Goal: Task Accomplishment & Management: Complete application form

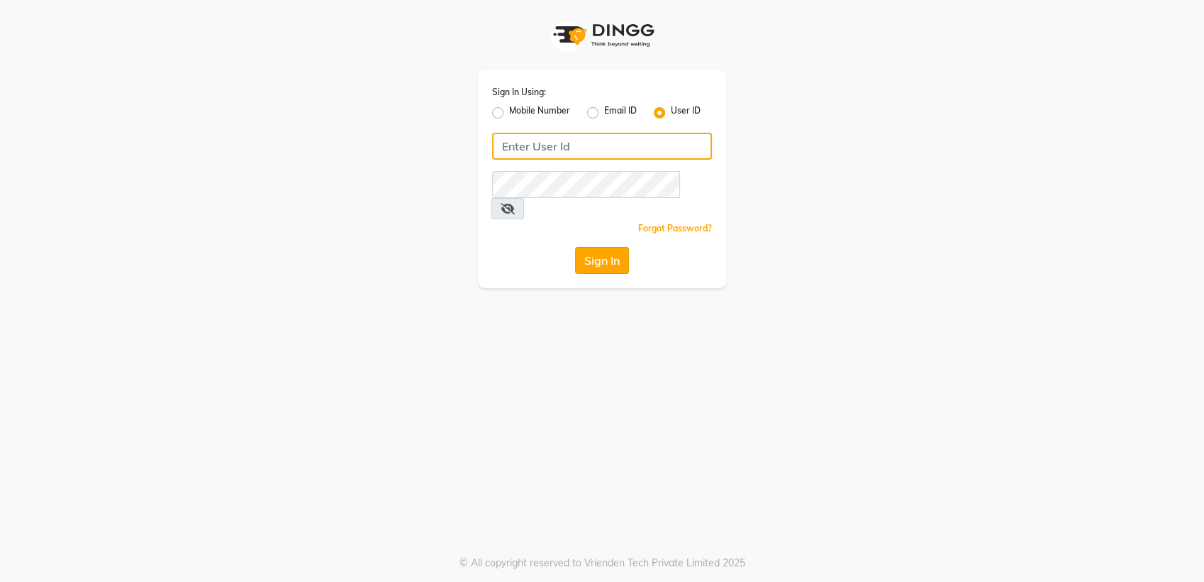
type input "tangerine"
click at [592, 247] on button "Sign In" at bounding box center [602, 260] width 54 height 27
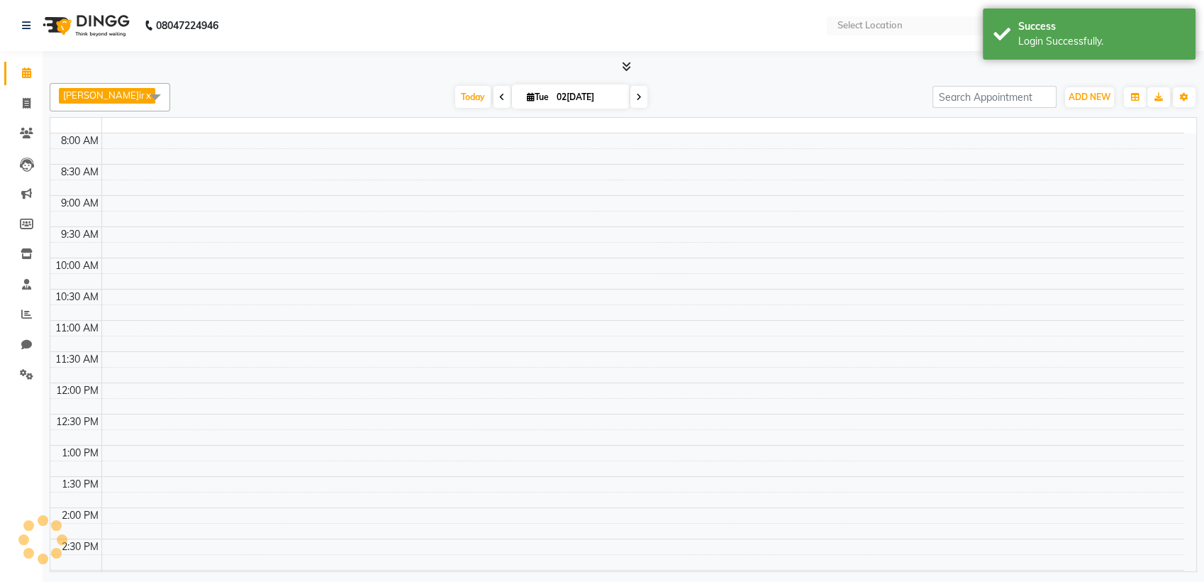
select select "en"
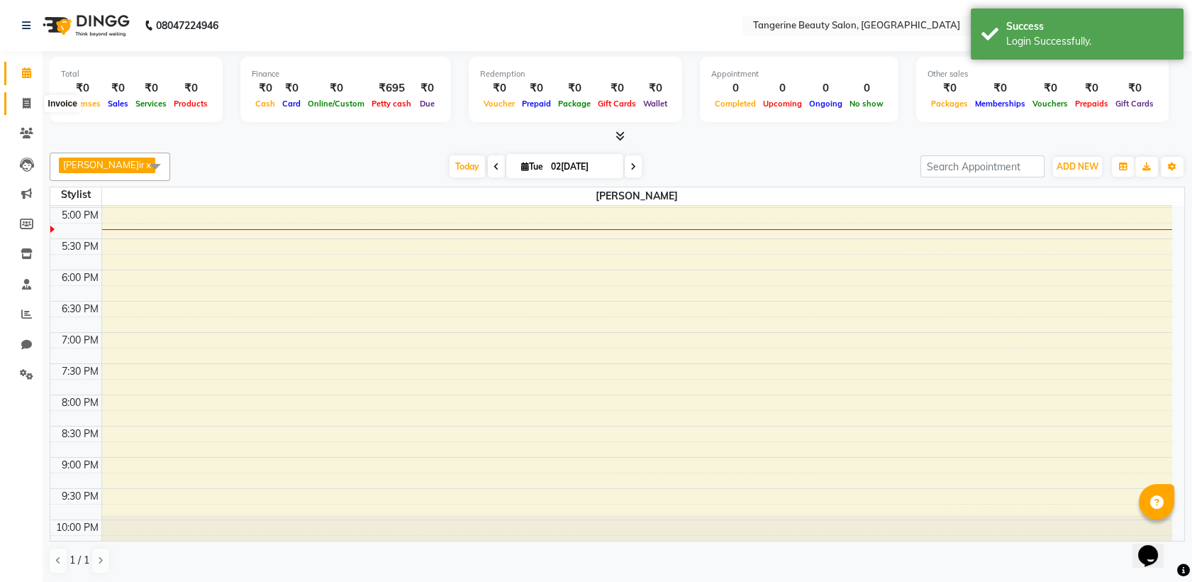
click at [21, 105] on span at bounding box center [26, 104] width 25 height 16
select select "service"
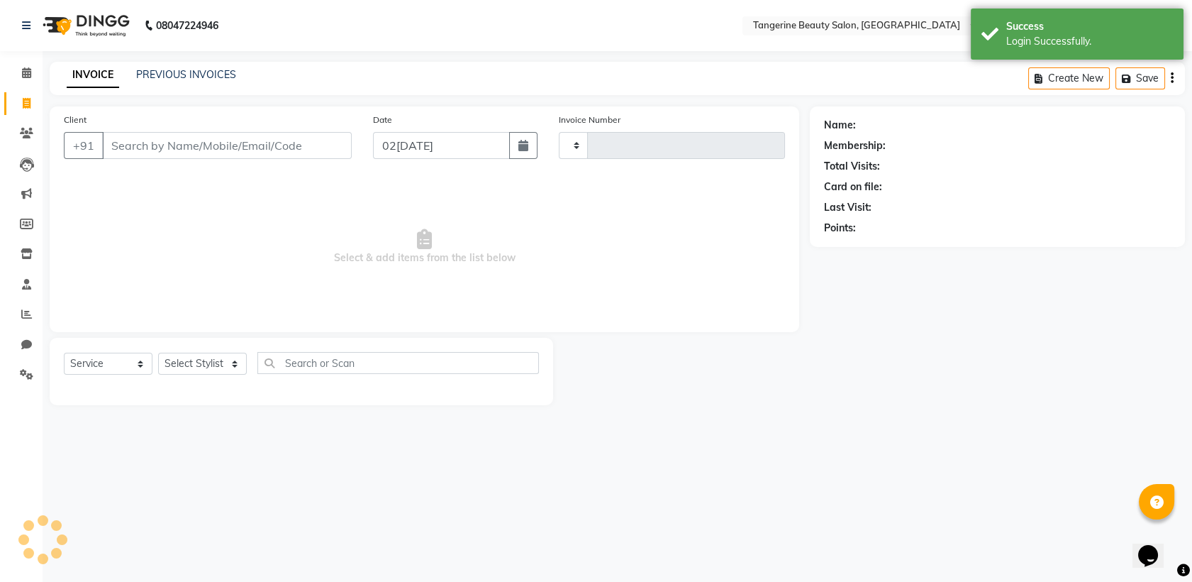
type input "0155"
select select "8585"
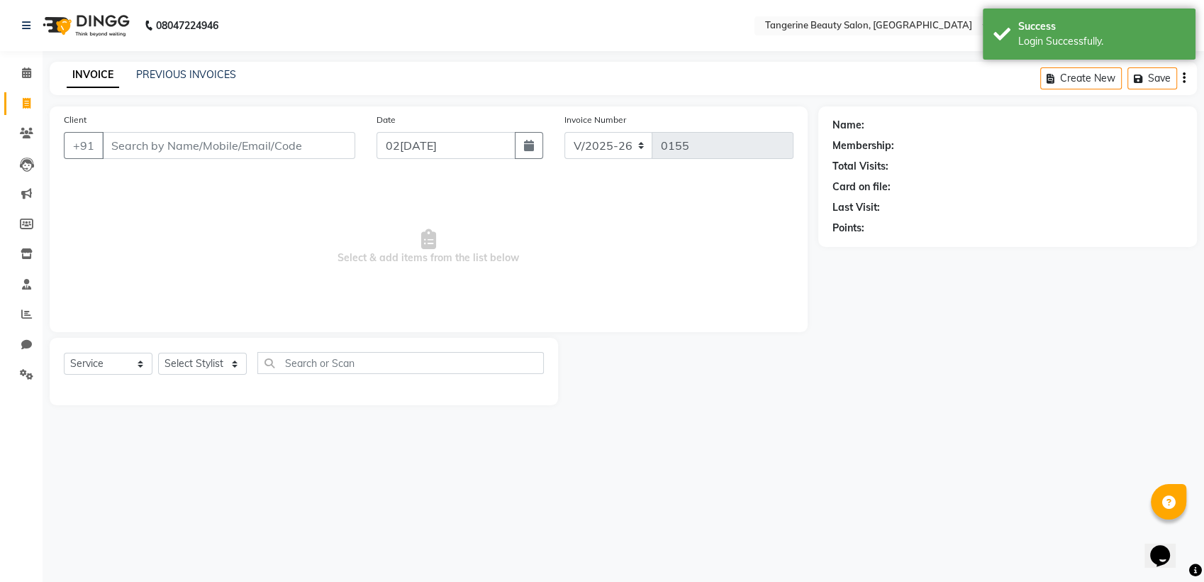
click at [130, 145] on input "Client" at bounding box center [228, 145] width 253 height 27
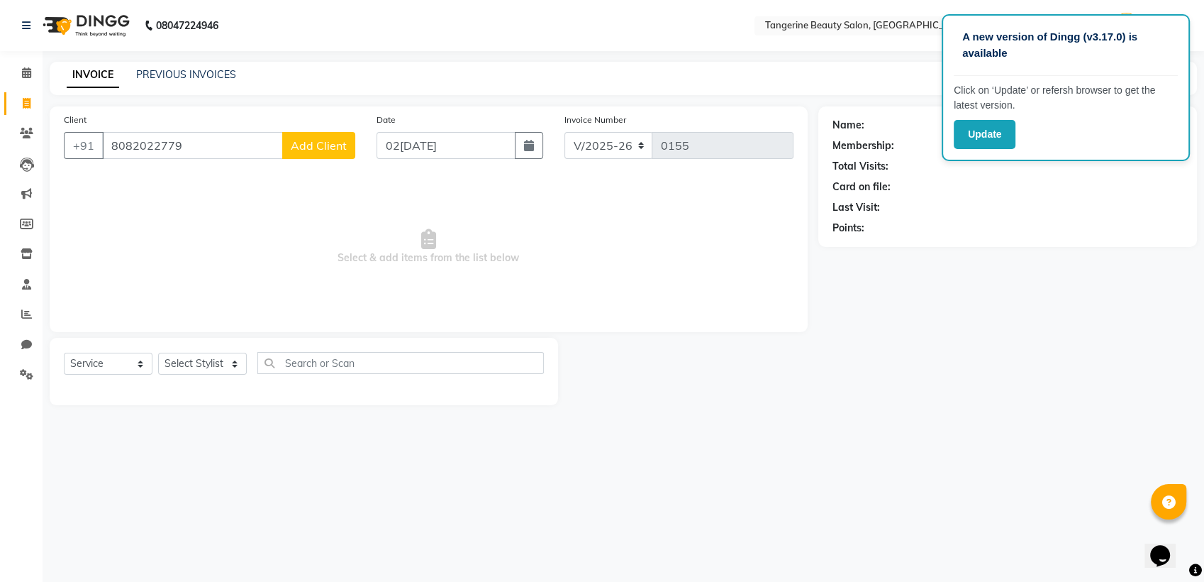
type input "8082022779"
click at [310, 153] on button "Add Client" at bounding box center [318, 145] width 73 height 27
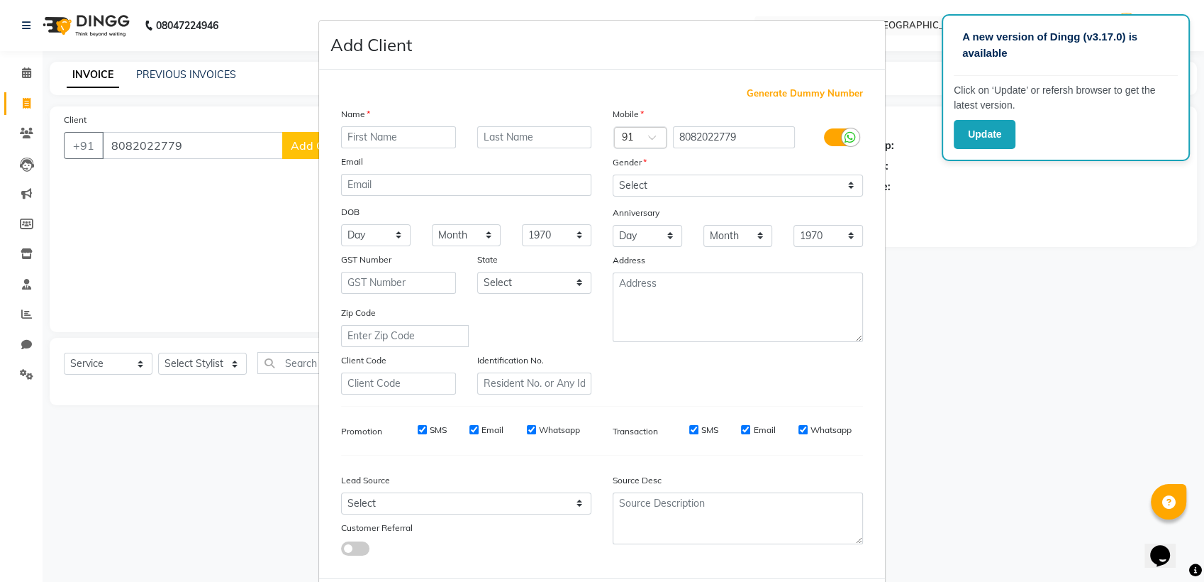
click at [399, 130] on input "text" at bounding box center [398, 137] width 115 height 22
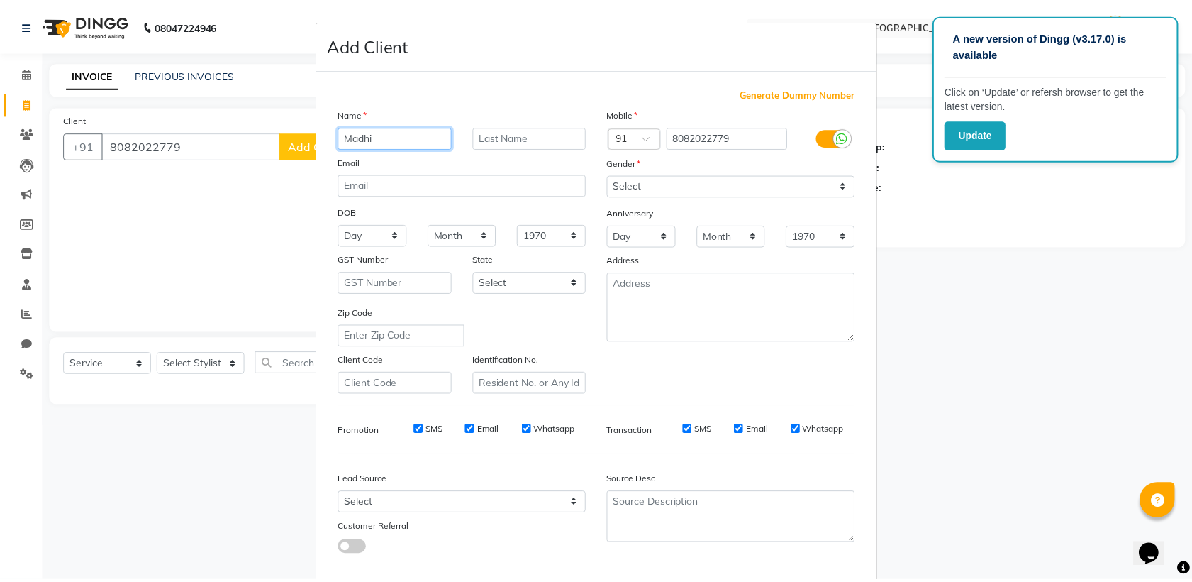
scroll to position [70, 0]
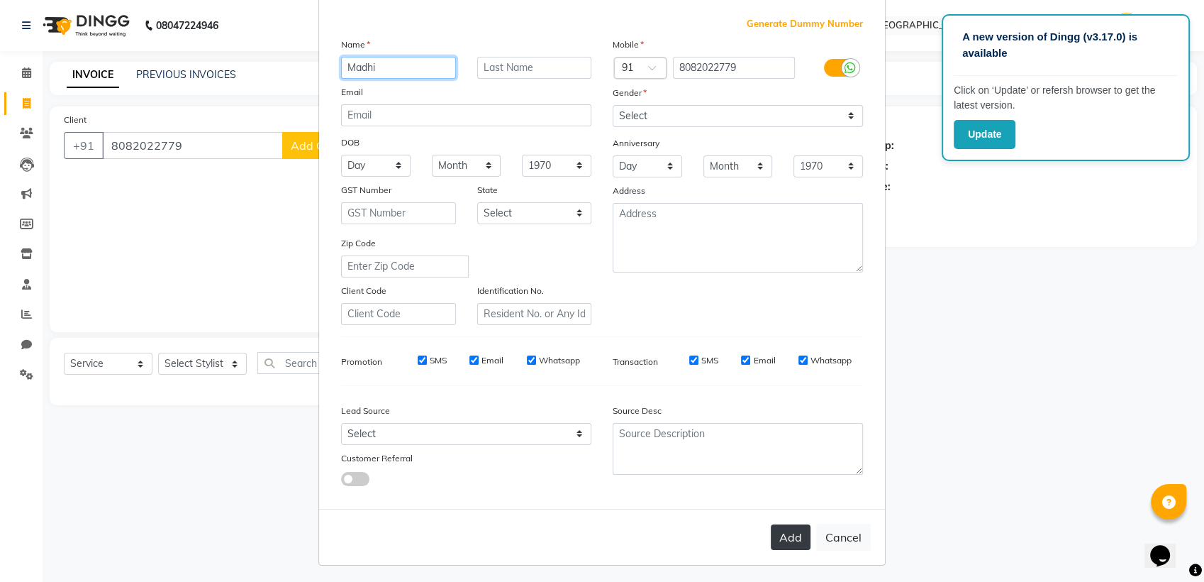
type input "Madhi"
click at [773, 535] on button "Add" at bounding box center [791, 537] width 40 height 26
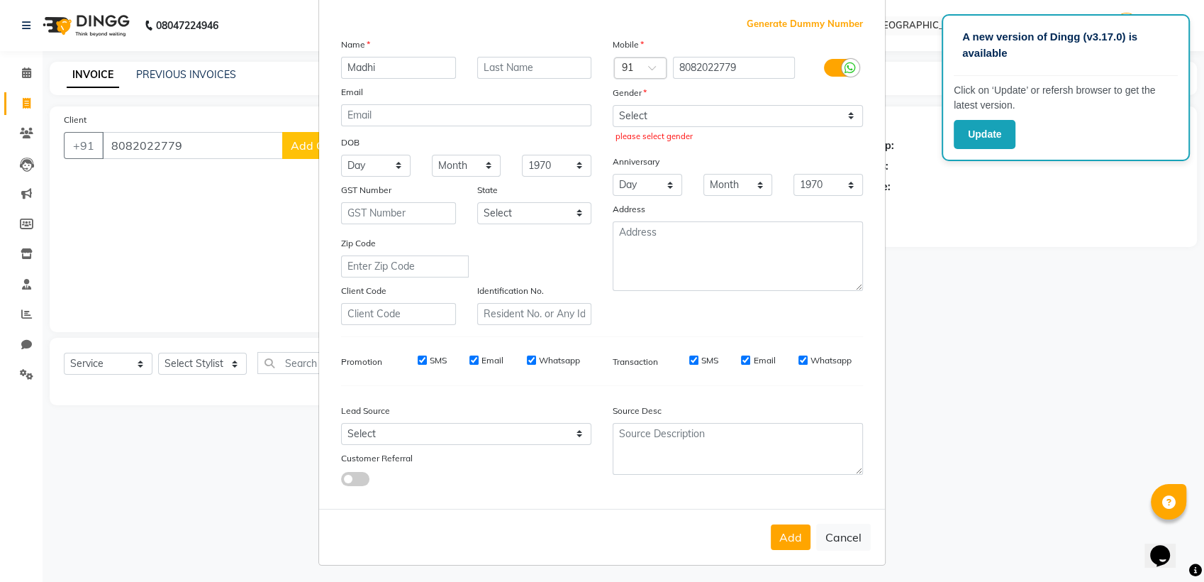
click at [781, 549] on div "Add Cancel" at bounding box center [602, 537] width 566 height 56
click at [782, 540] on button "Add" at bounding box center [791, 537] width 40 height 26
click at [775, 563] on ngb-modal-window "Add Client Generate Dummy Number Name Madhi Email DOB Day 01 02 03 04 05 06 07 …" at bounding box center [602, 291] width 1204 height 582
click at [638, 109] on select "Select [DEMOGRAPHIC_DATA] [DEMOGRAPHIC_DATA] Other Prefer Not To Say" at bounding box center [738, 116] width 250 height 22
click at [635, 112] on select "Select [DEMOGRAPHIC_DATA] [DEMOGRAPHIC_DATA] Other Prefer Not To Say" at bounding box center [738, 116] width 250 height 22
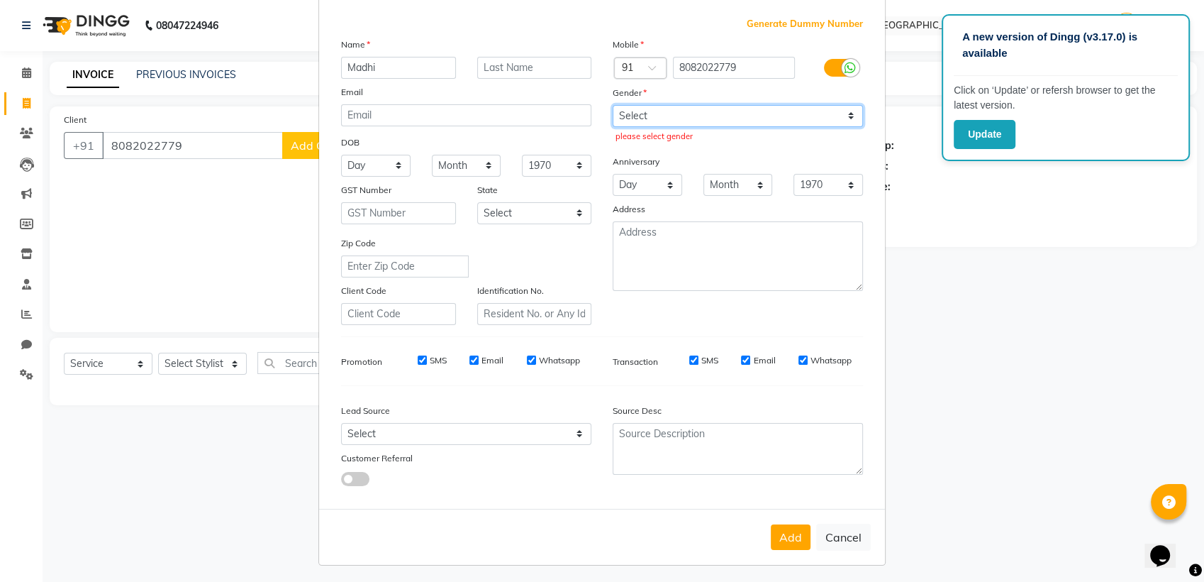
select select "[DEMOGRAPHIC_DATA]"
click at [613, 105] on select "Select [DEMOGRAPHIC_DATA] [DEMOGRAPHIC_DATA] Other Prefer Not To Say" at bounding box center [738, 116] width 250 height 22
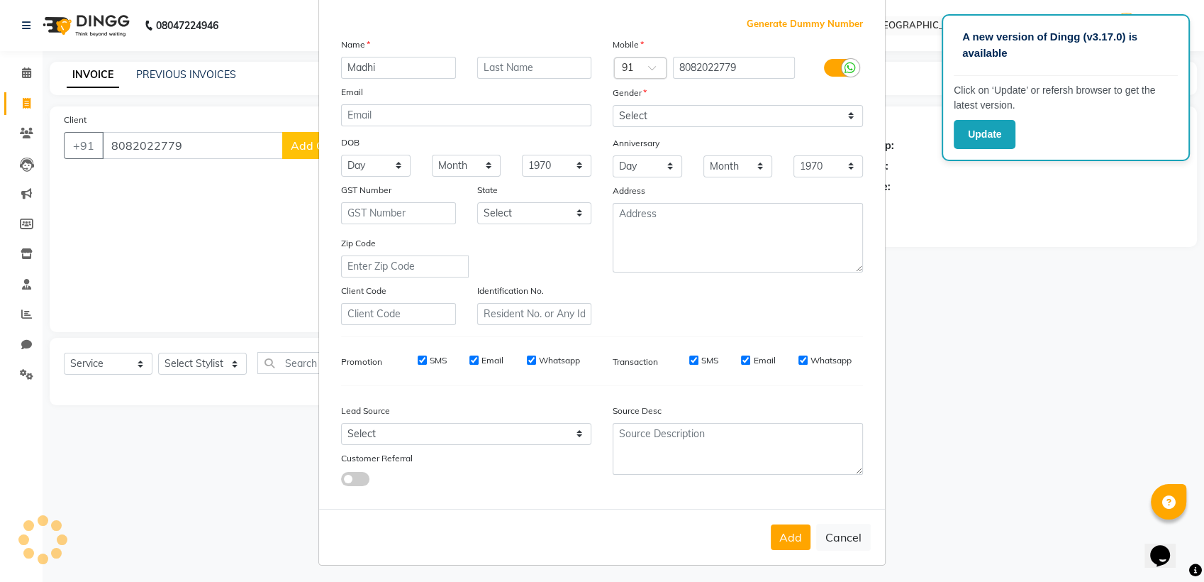
click at [780, 519] on div "Add Cancel" at bounding box center [602, 537] width 566 height 56
click at [789, 538] on button "Add" at bounding box center [791, 537] width 40 height 26
select select
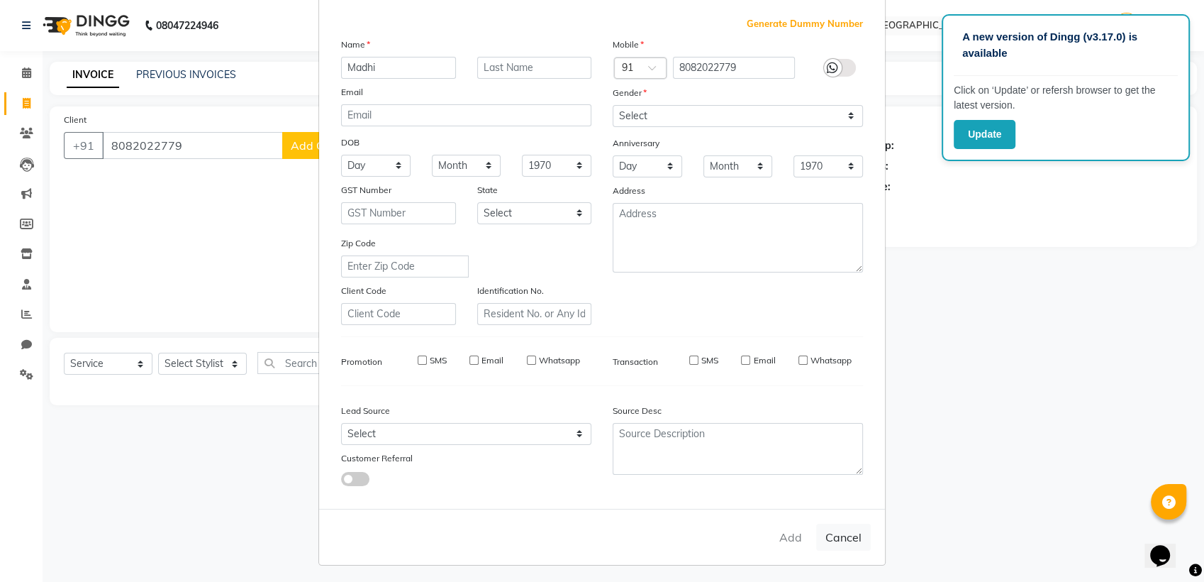
select select
checkbox input "false"
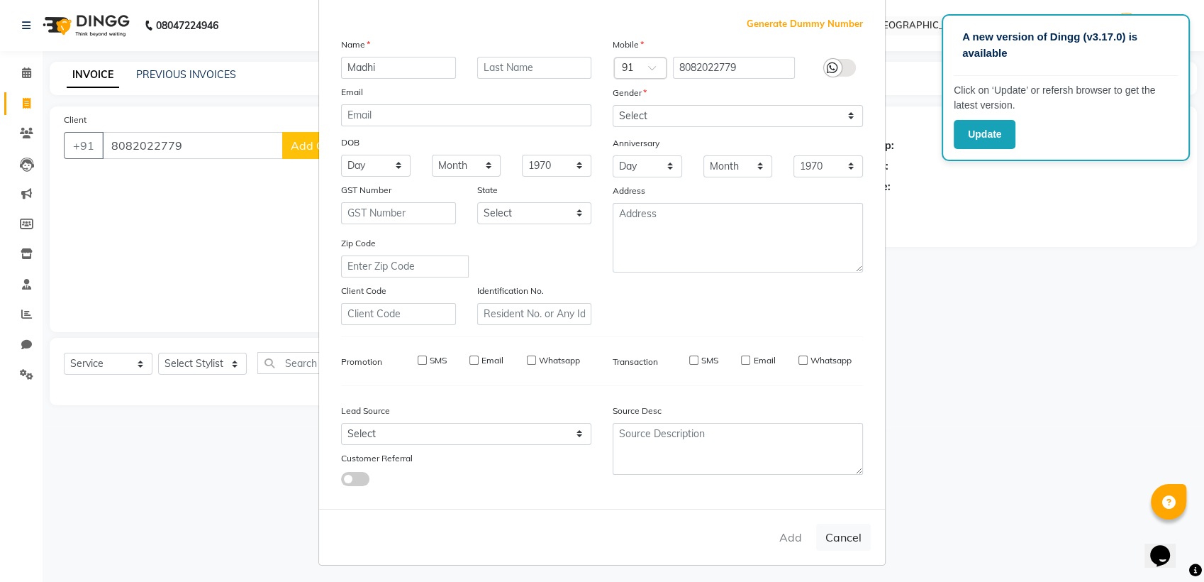
checkbox input "false"
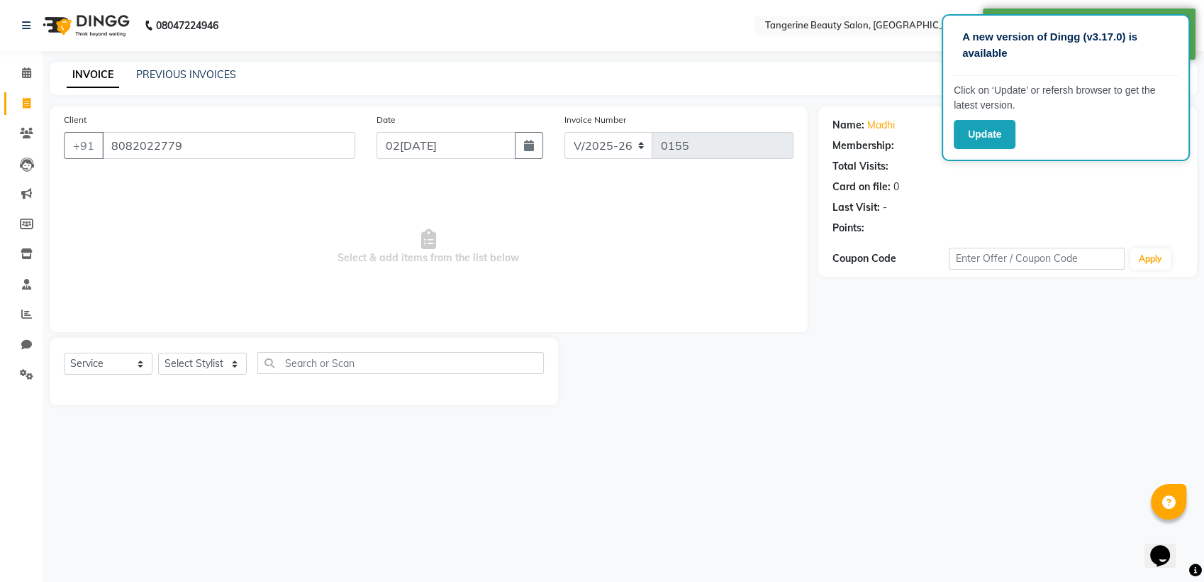
select select "1: Object"
click at [177, 366] on select "Select Stylis[PERSON_NAME]i[PERSON_NAME]" at bounding box center [202, 364] width 89 height 22
select select "85414"
click at [158, 353] on select "Select Stylis[PERSON_NAME]i[PERSON_NAME]" at bounding box center [202, 364] width 89 height 22
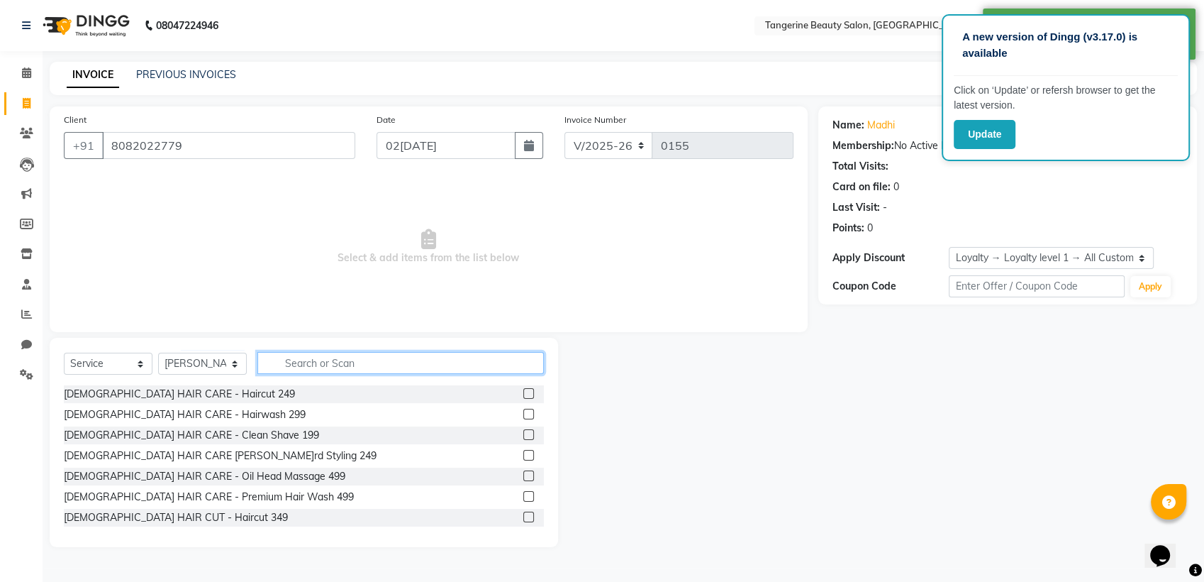
click at [318, 360] on input "text" at bounding box center [400, 363] width 287 height 22
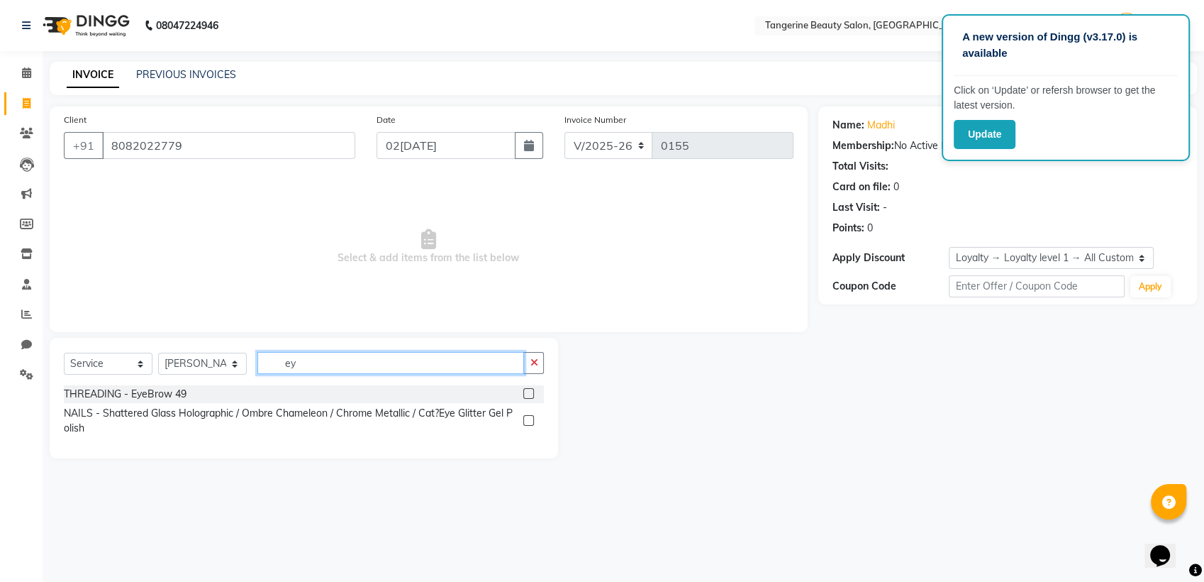
click at [318, 360] on input "ey" at bounding box center [390, 363] width 267 height 22
type input "ey"
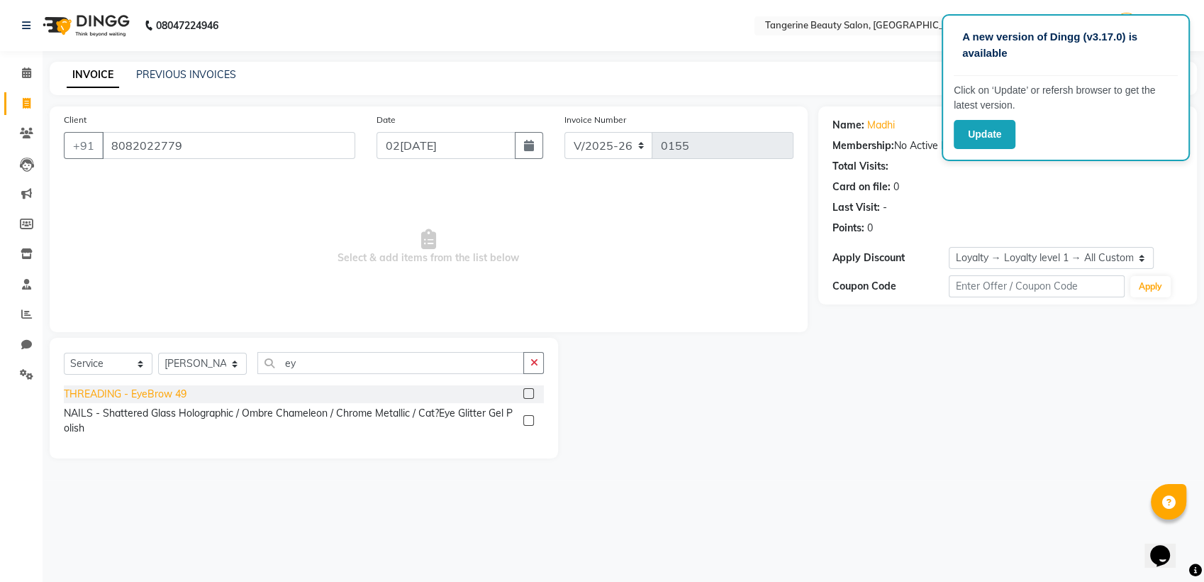
click at [174, 395] on div "THREADING - EyeBrow 49" at bounding box center [125, 394] width 123 height 15
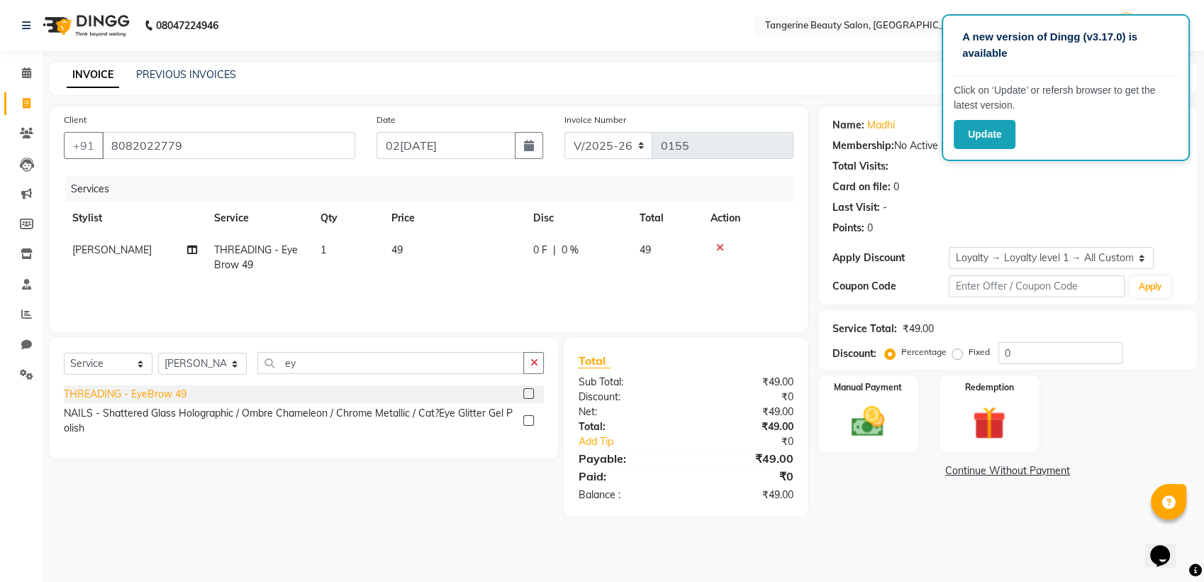
click at [174, 395] on div "THREADING - EyeBrow 49" at bounding box center [125, 394] width 123 height 15
checkbox input "false"
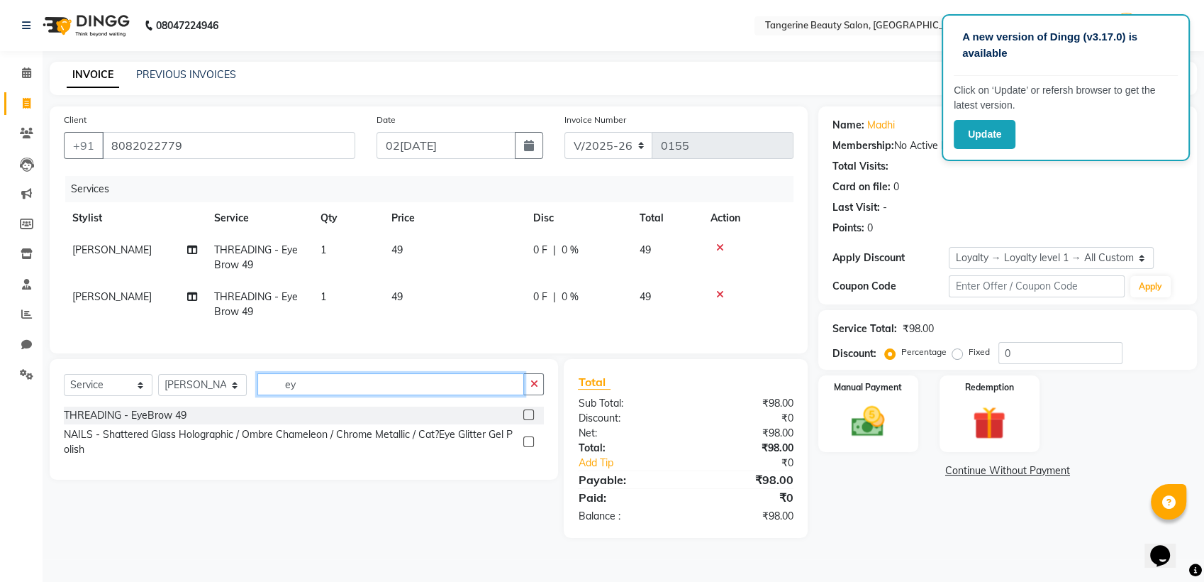
click at [323, 395] on input "ey" at bounding box center [390, 384] width 267 height 22
type input "e"
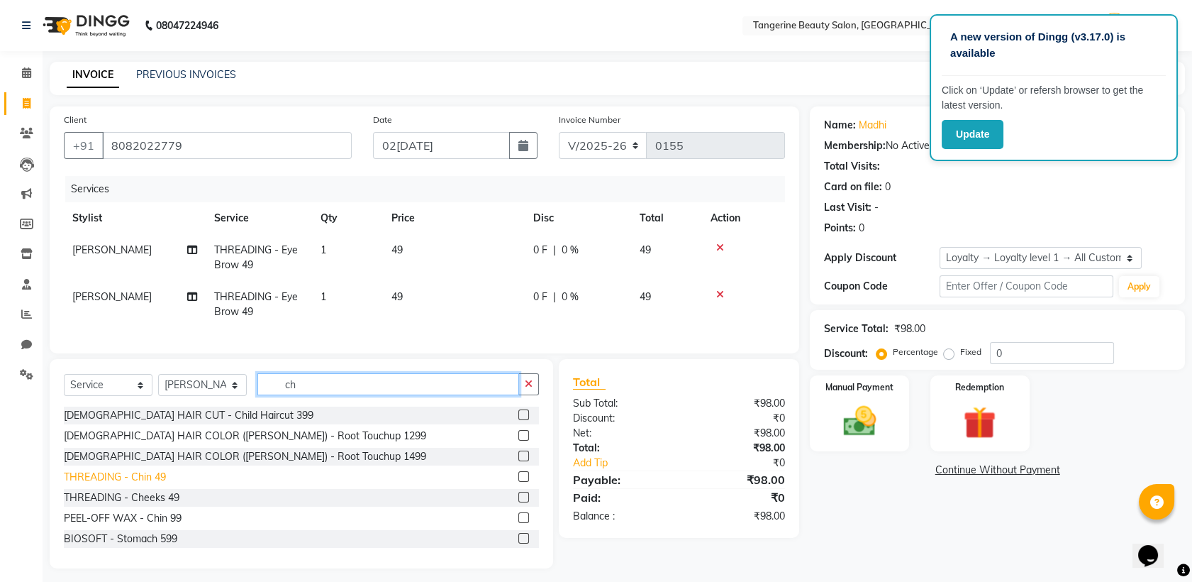
type input "ch"
click at [134, 482] on div "THREADING - Chin 49" at bounding box center [115, 477] width 102 height 15
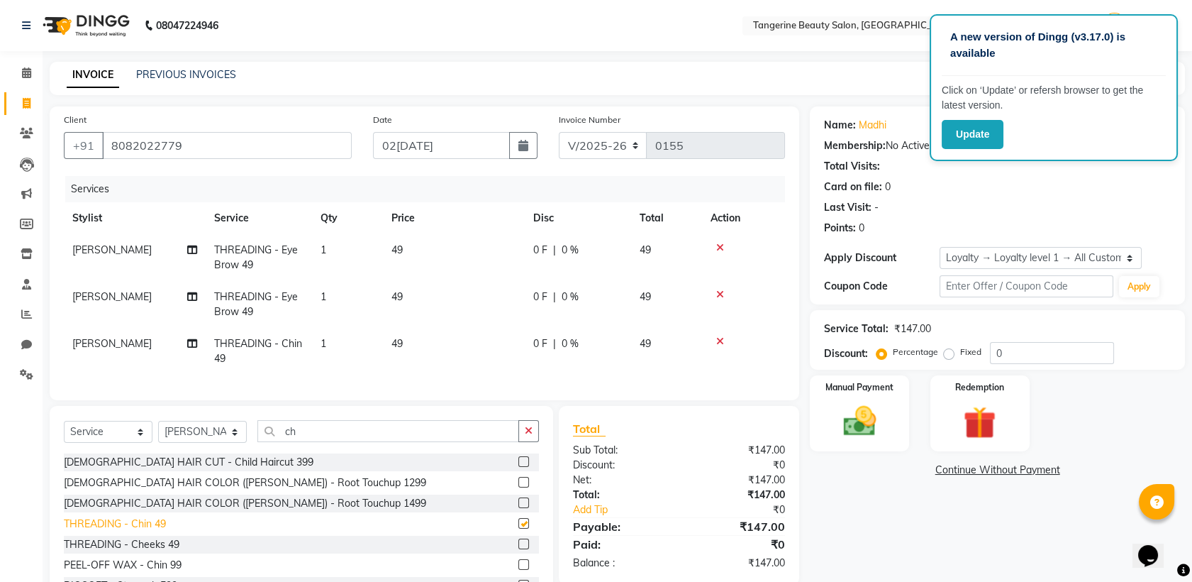
checkbox input "false"
click at [834, 424] on img at bounding box center [859, 420] width 55 height 39
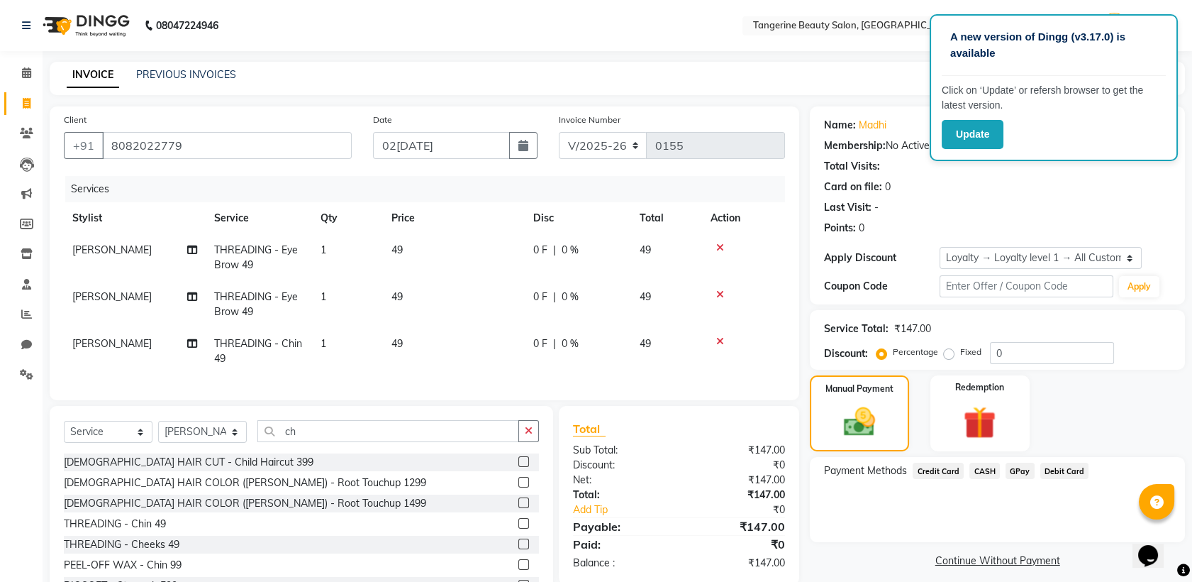
click at [1022, 469] on span "GPay" at bounding box center [1020, 470] width 29 height 16
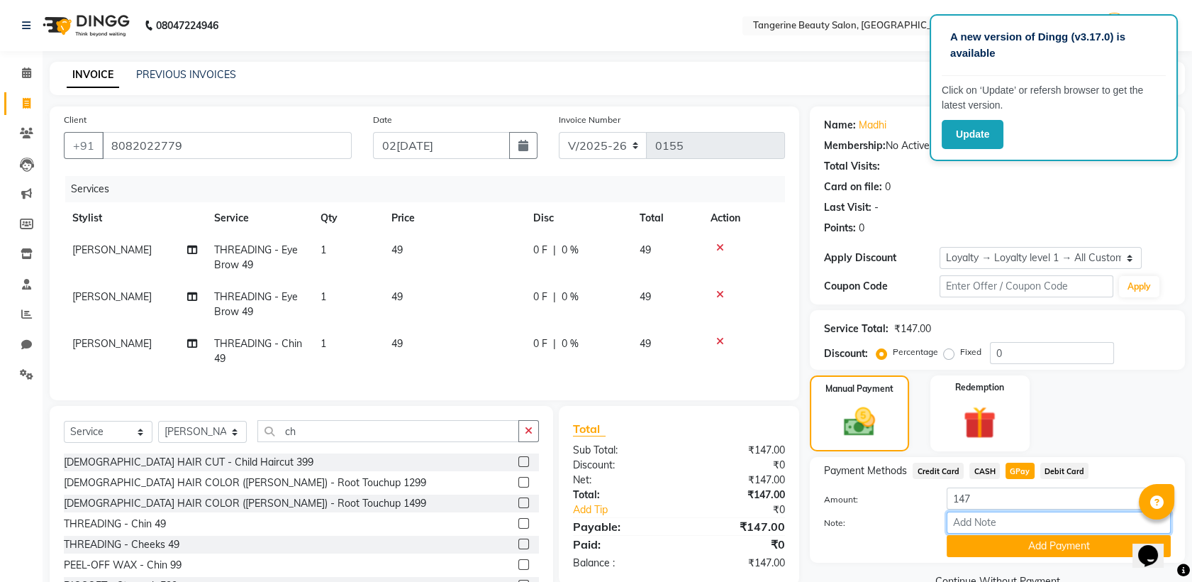
click at [999, 525] on input "Note:" at bounding box center [1059, 522] width 224 height 22
click at [1000, 536] on button "Add Payment" at bounding box center [1059, 546] width 224 height 22
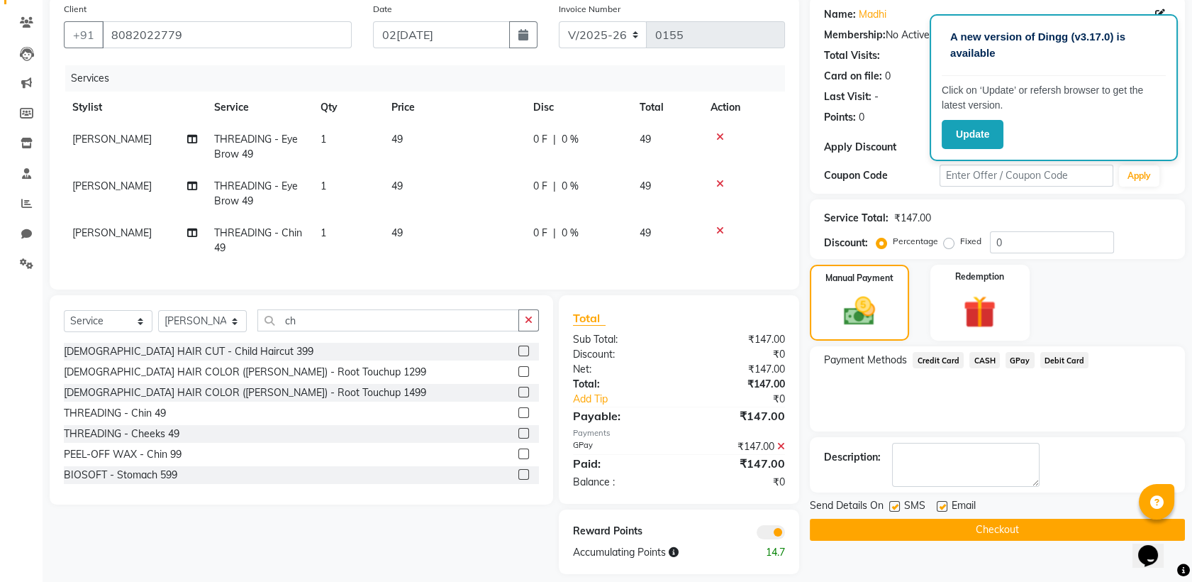
scroll to position [135, 0]
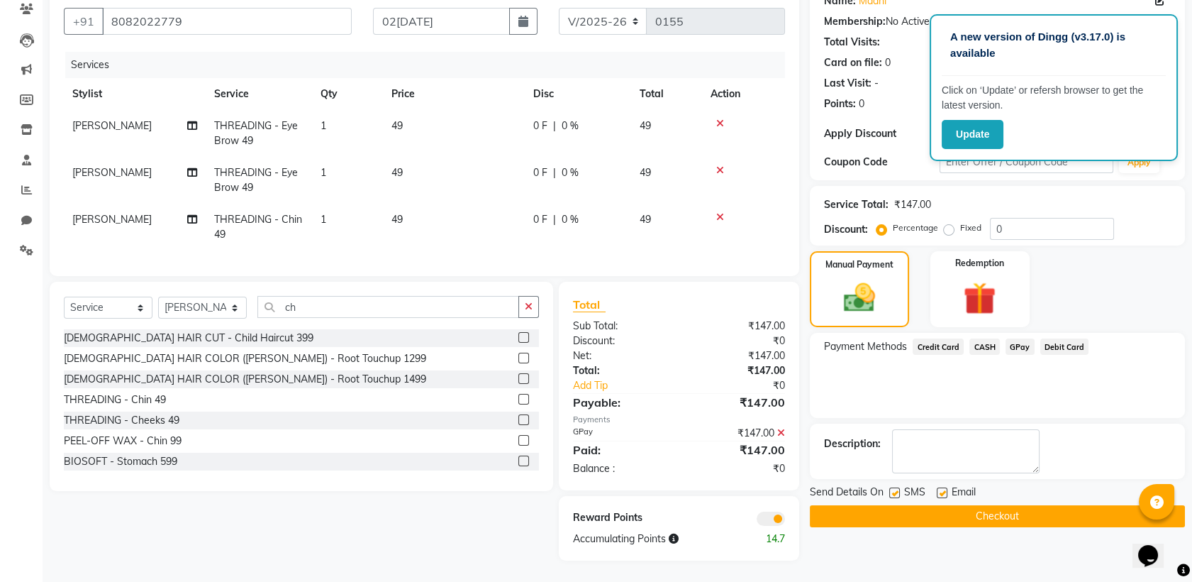
click at [1002, 507] on button "Checkout" at bounding box center [997, 516] width 375 height 22
